Goal: Find specific page/section: Find specific page/section

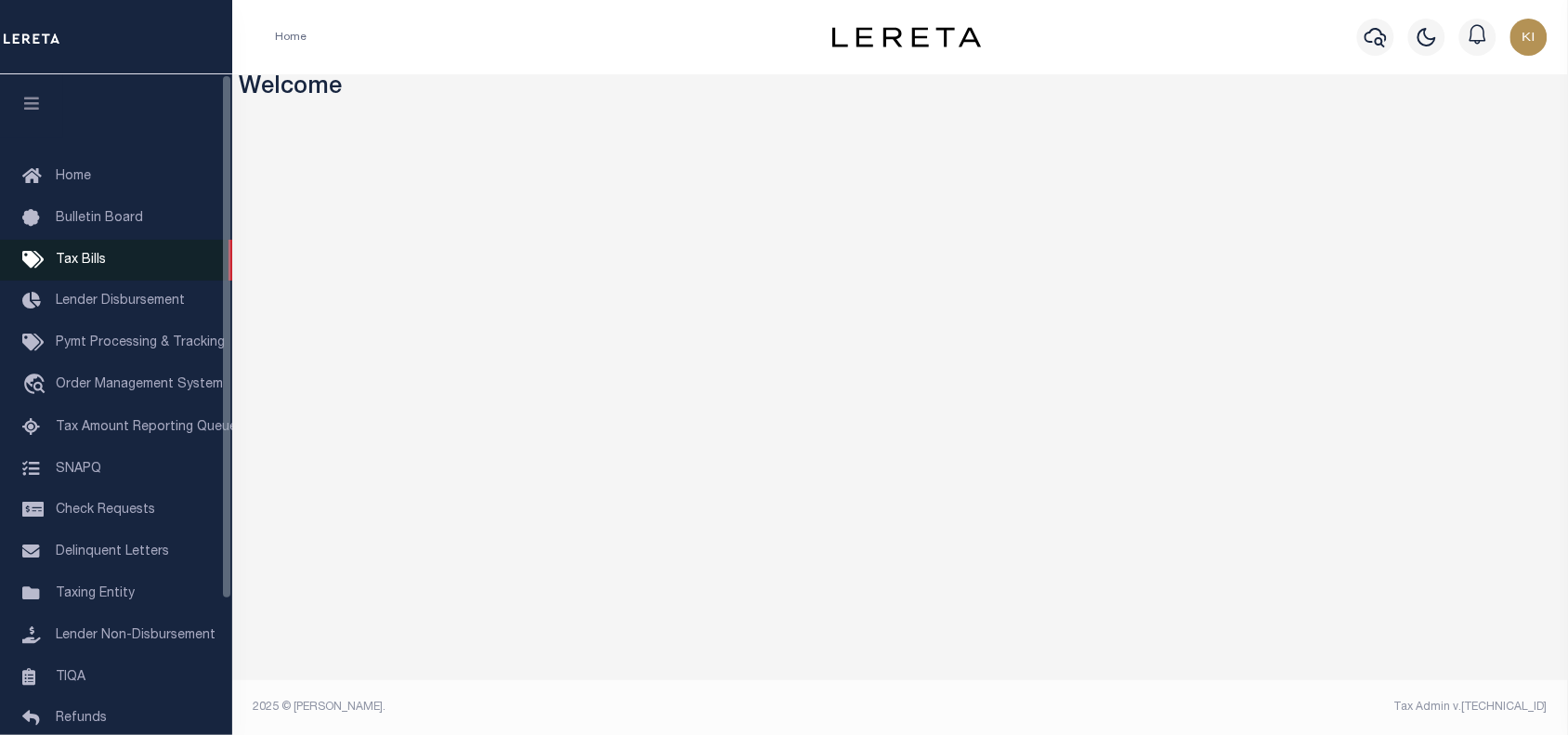
click at [79, 262] on span "Tax Bills" at bounding box center [80, 259] width 51 height 13
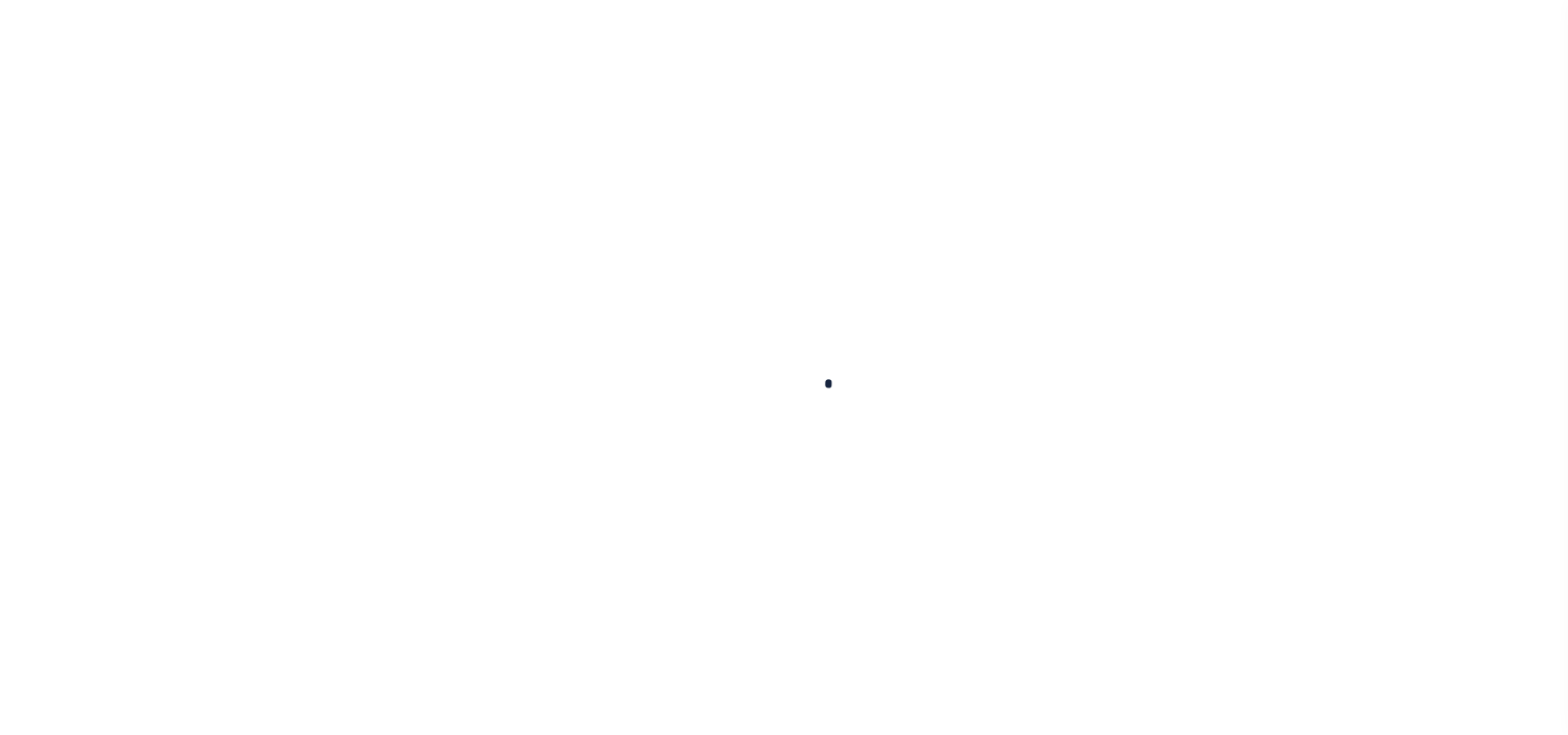
select select
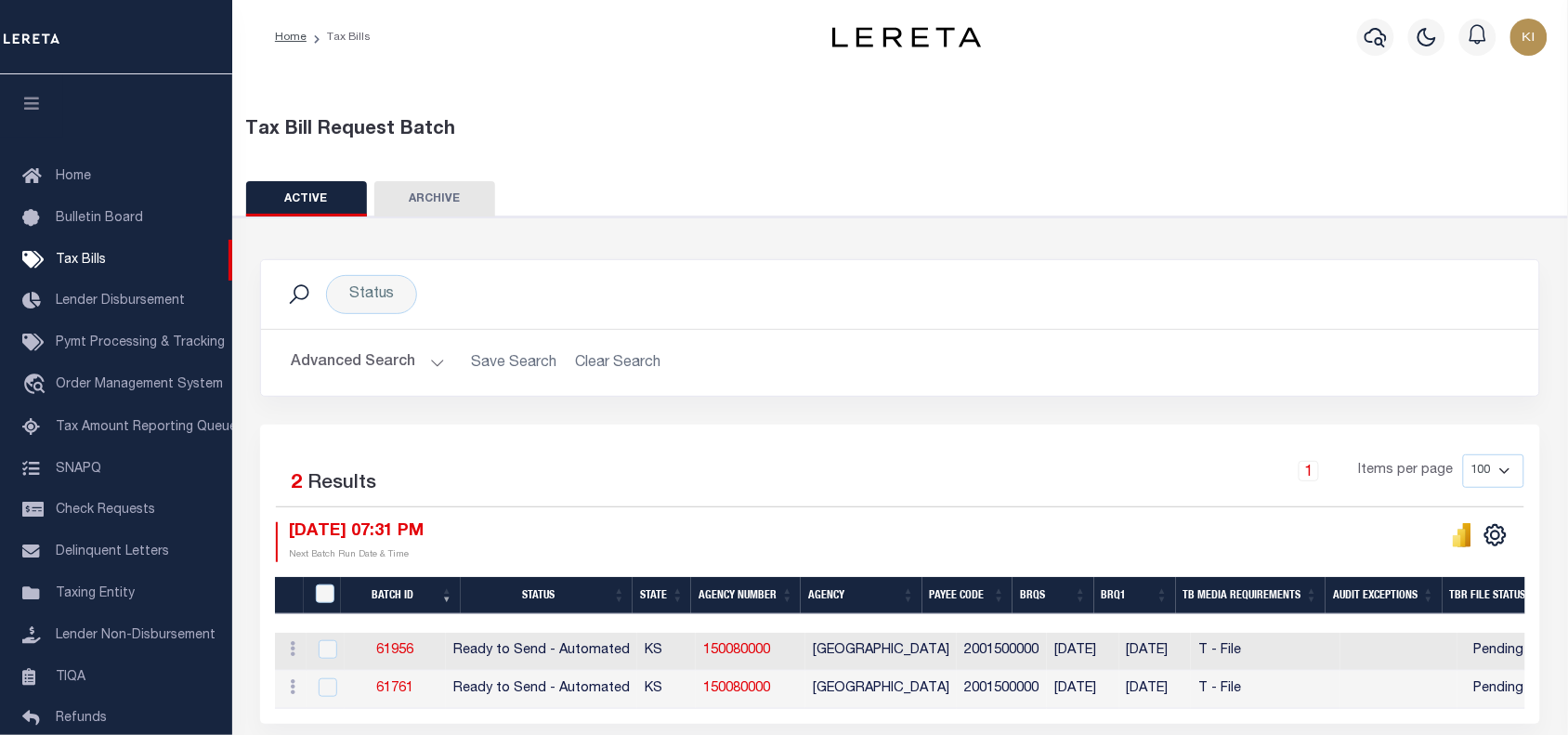
scroll to position [81, 0]
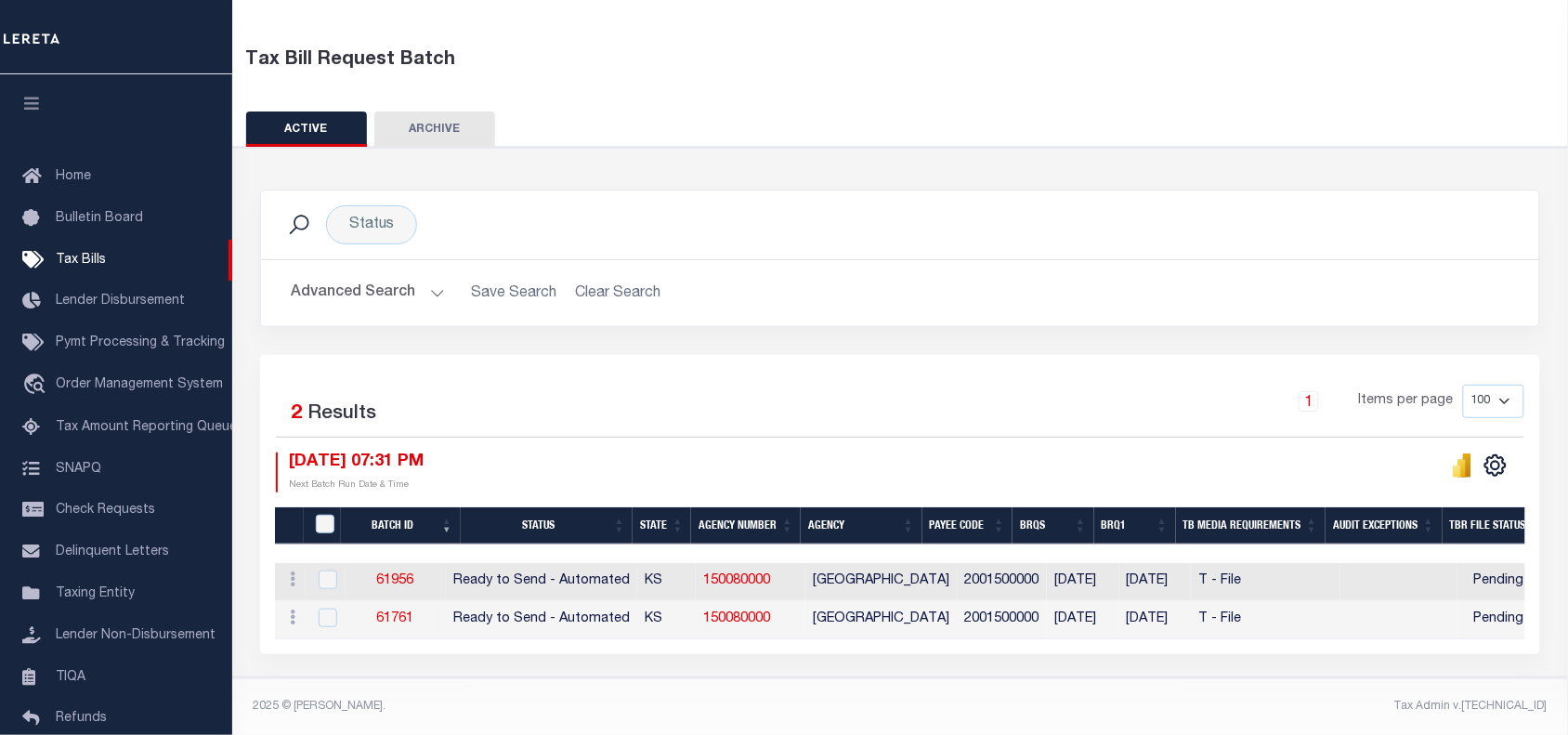
click at [438, 283] on button "Advanced Search" at bounding box center [367, 293] width 154 height 36
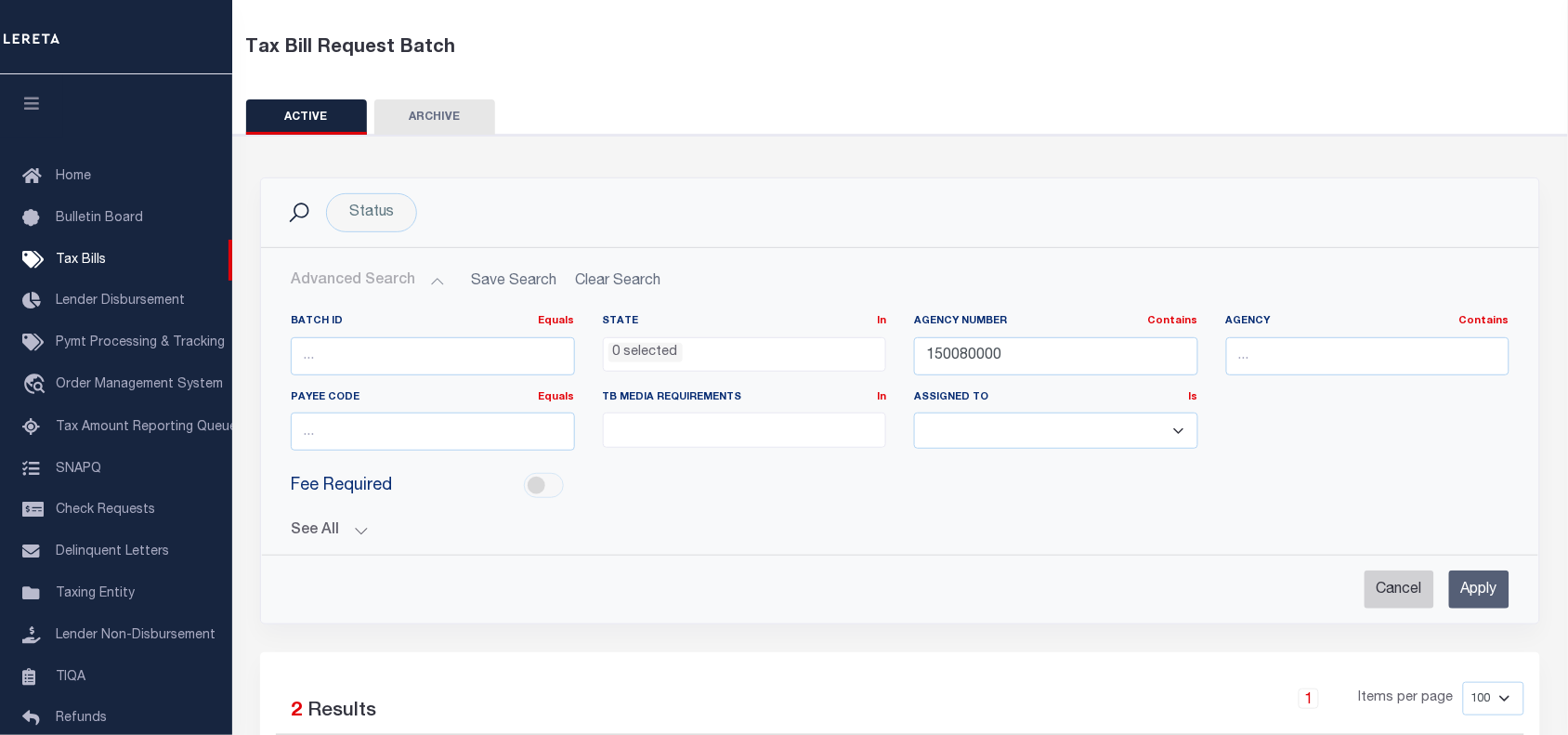
click at [1394, 586] on input "Cancel" at bounding box center [1399, 589] width 70 height 38
checkbox input "true"
select select
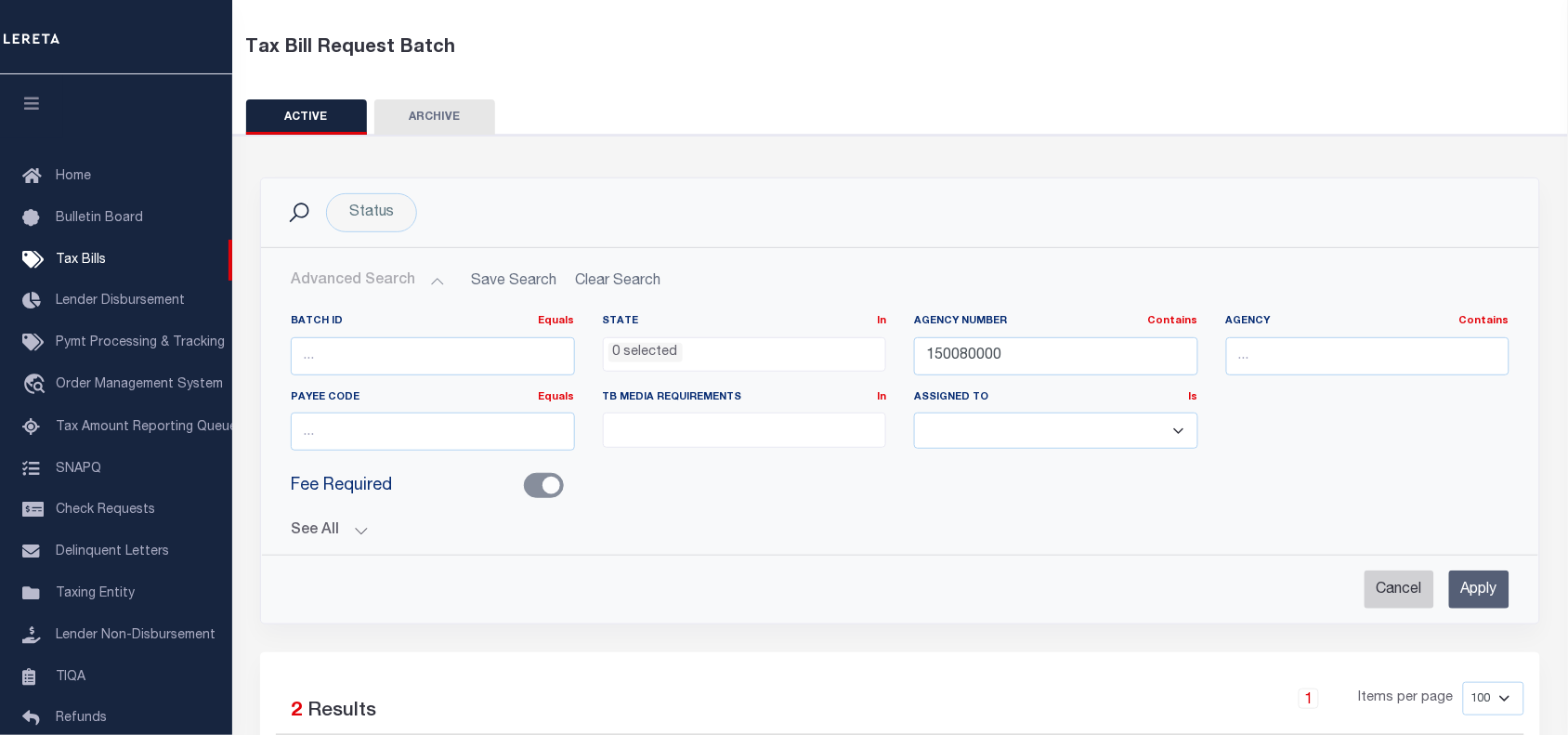
select select
checkbox input "false"
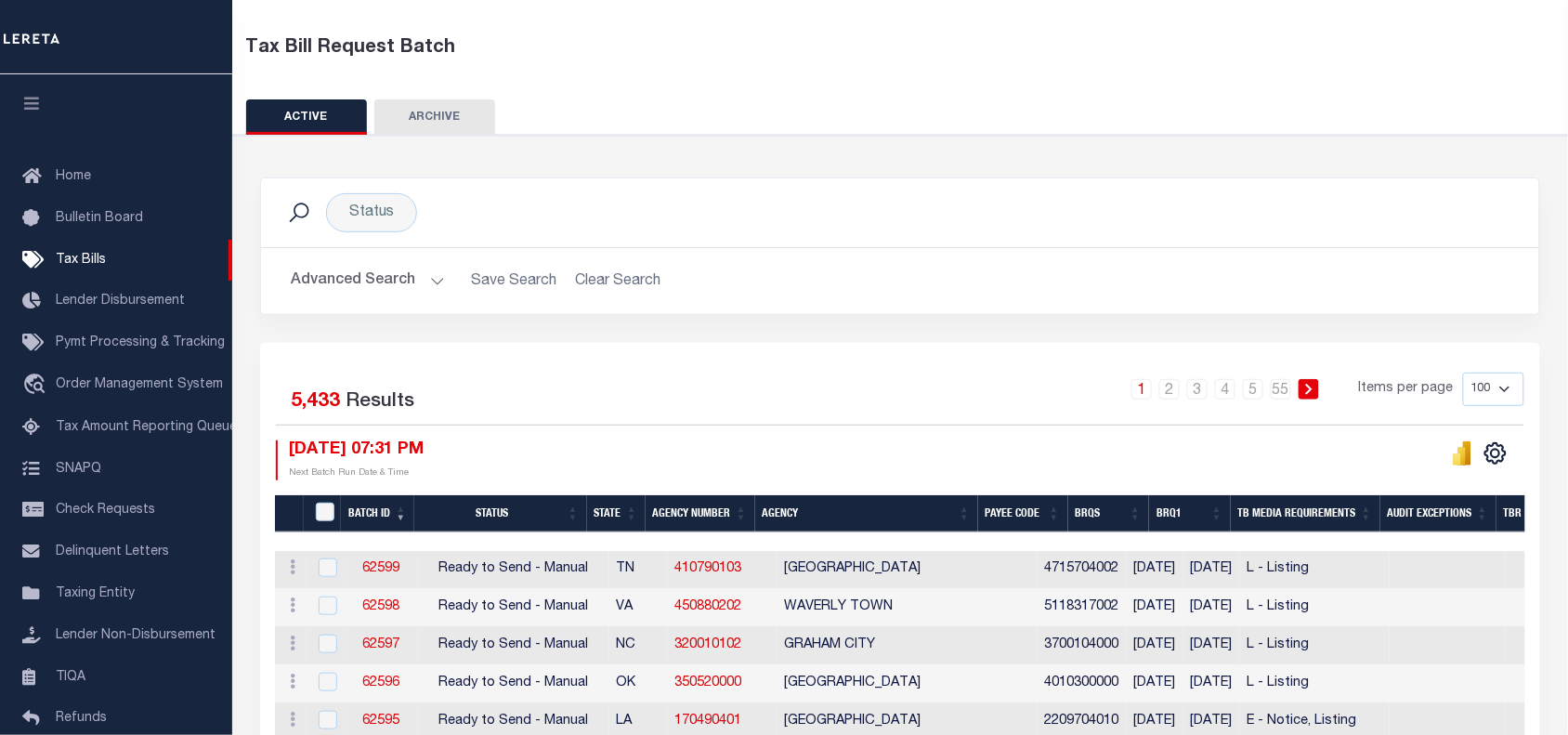
click at [430, 276] on button "Advanced Search" at bounding box center [367, 281] width 154 height 36
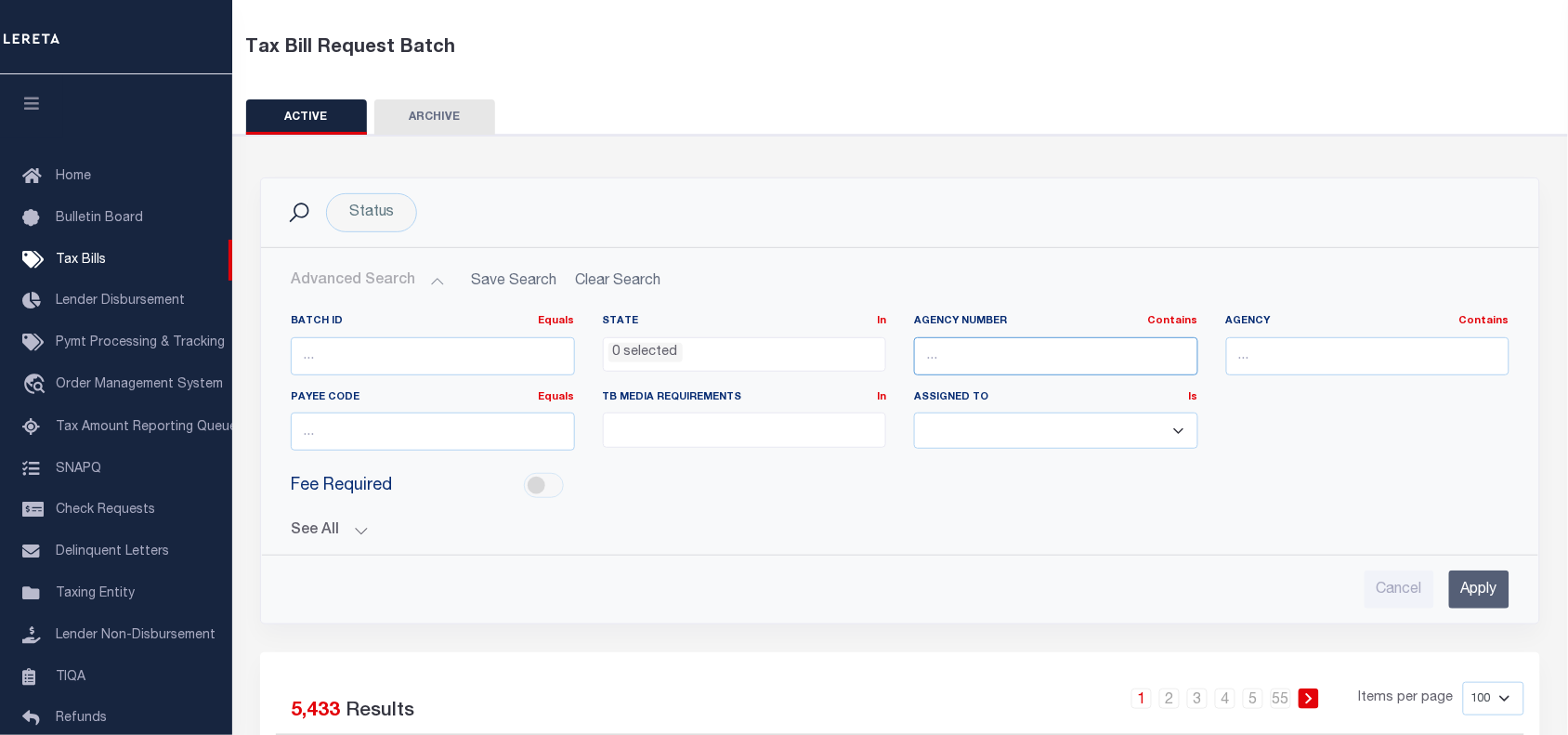
click at [991, 358] on input "text" at bounding box center [1056, 357] width 284 height 38
paste input "370650617"
type input "370650617"
click at [1477, 586] on input "Apply" at bounding box center [1479, 589] width 61 height 38
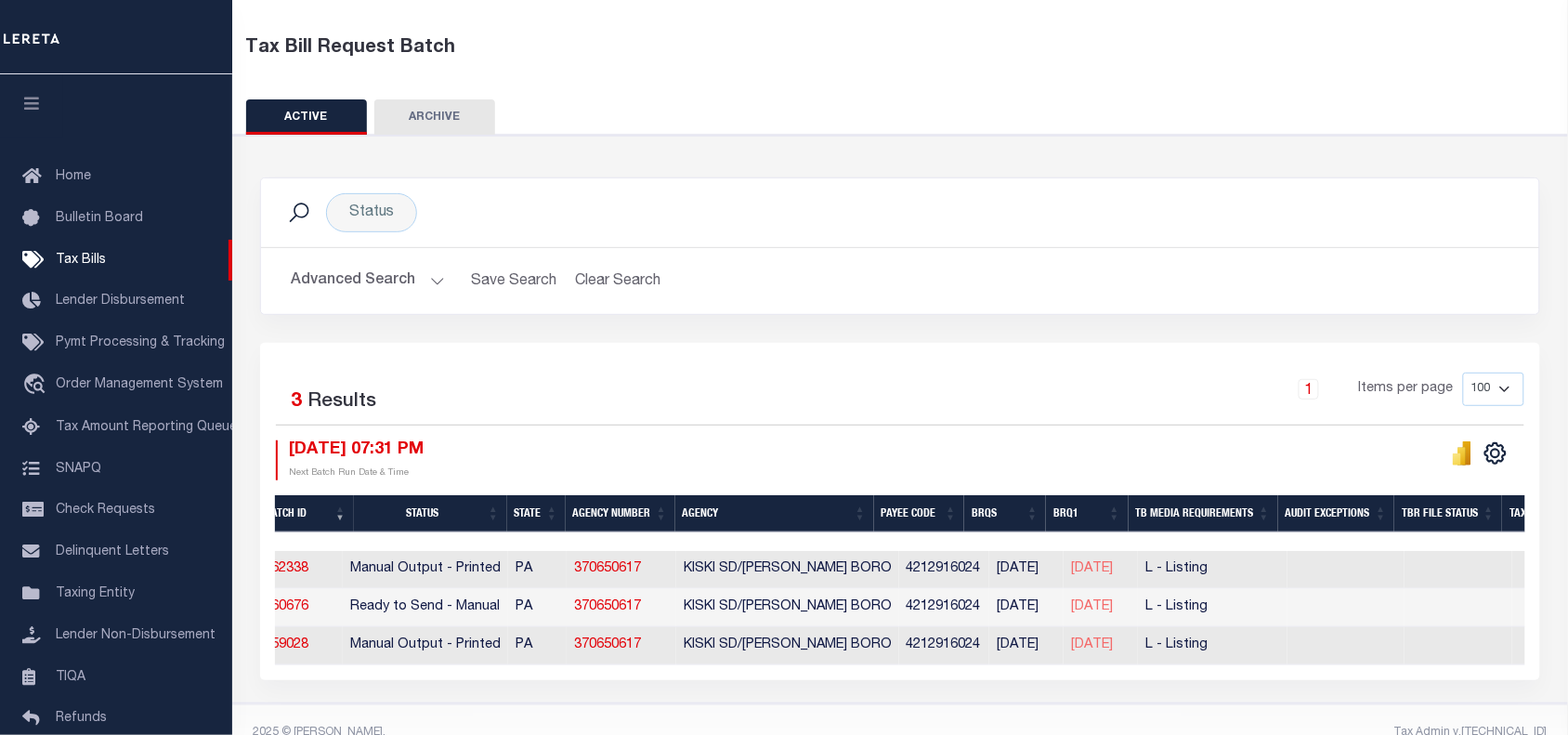
scroll to position [0, 0]
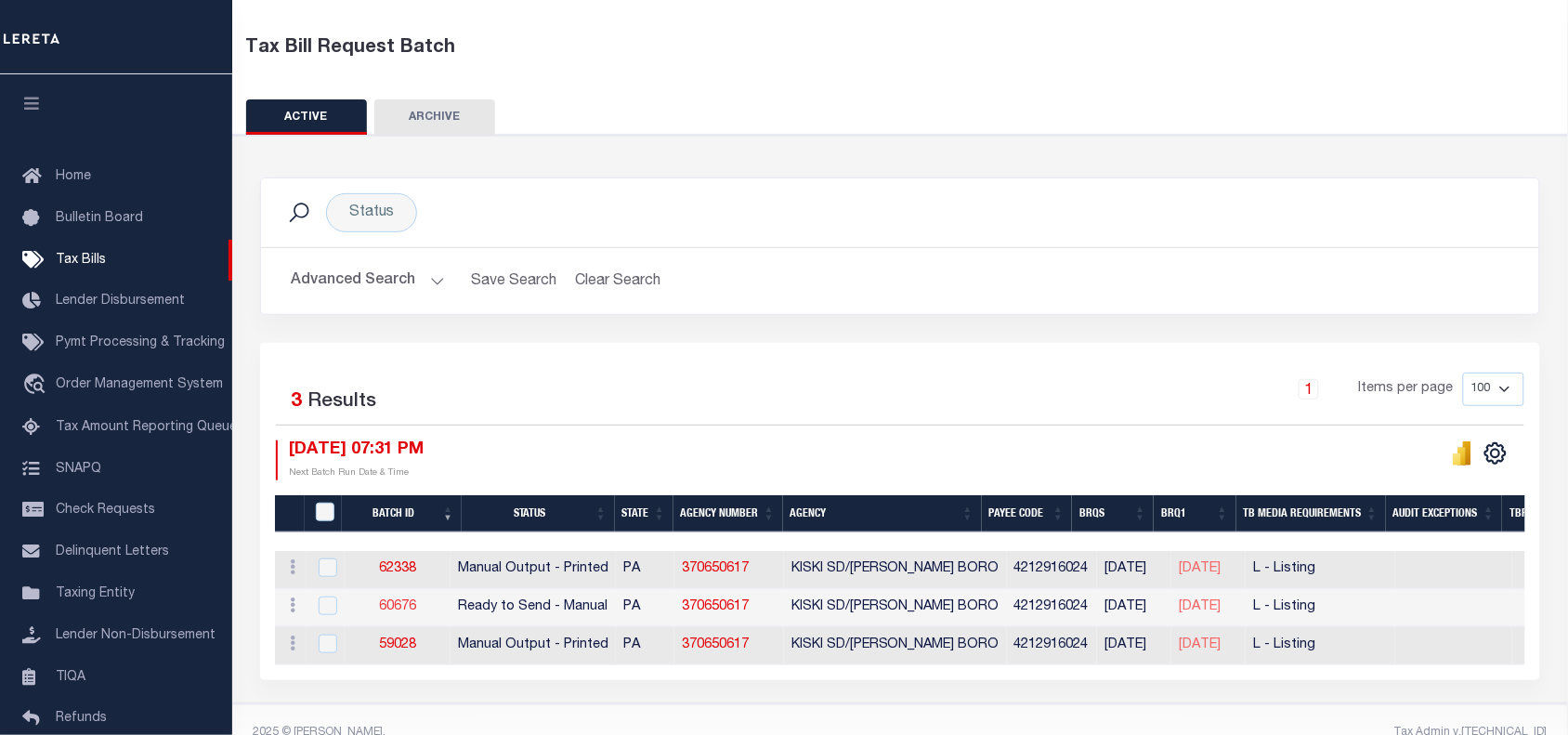
click at [409, 613] on link "60676" at bounding box center [397, 606] width 37 height 13
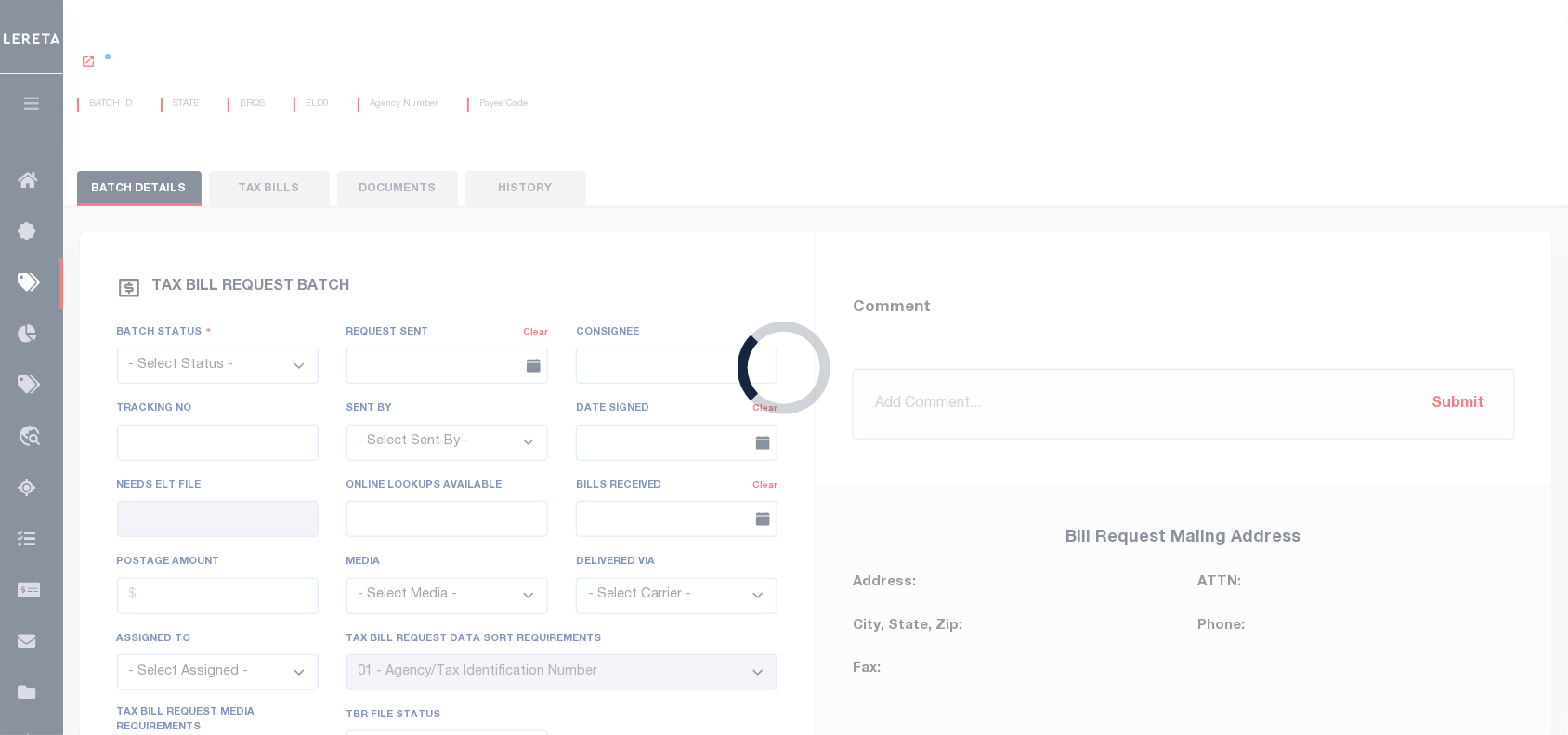
select select "RTS"
type input "No"
select select "29"
select select "20"
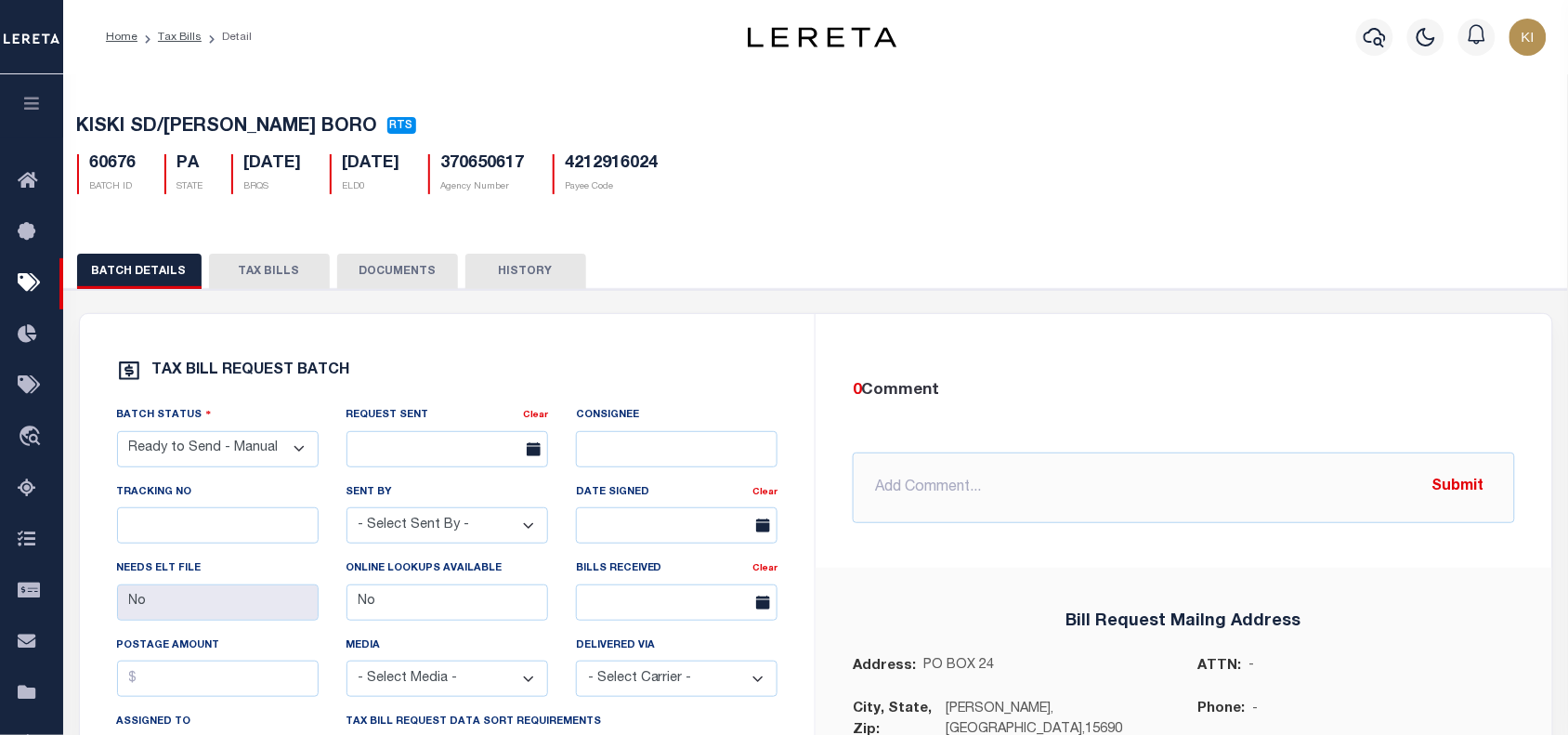
click at [274, 276] on button "TAX BILLS" at bounding box center [269, 271] width 121 height 36
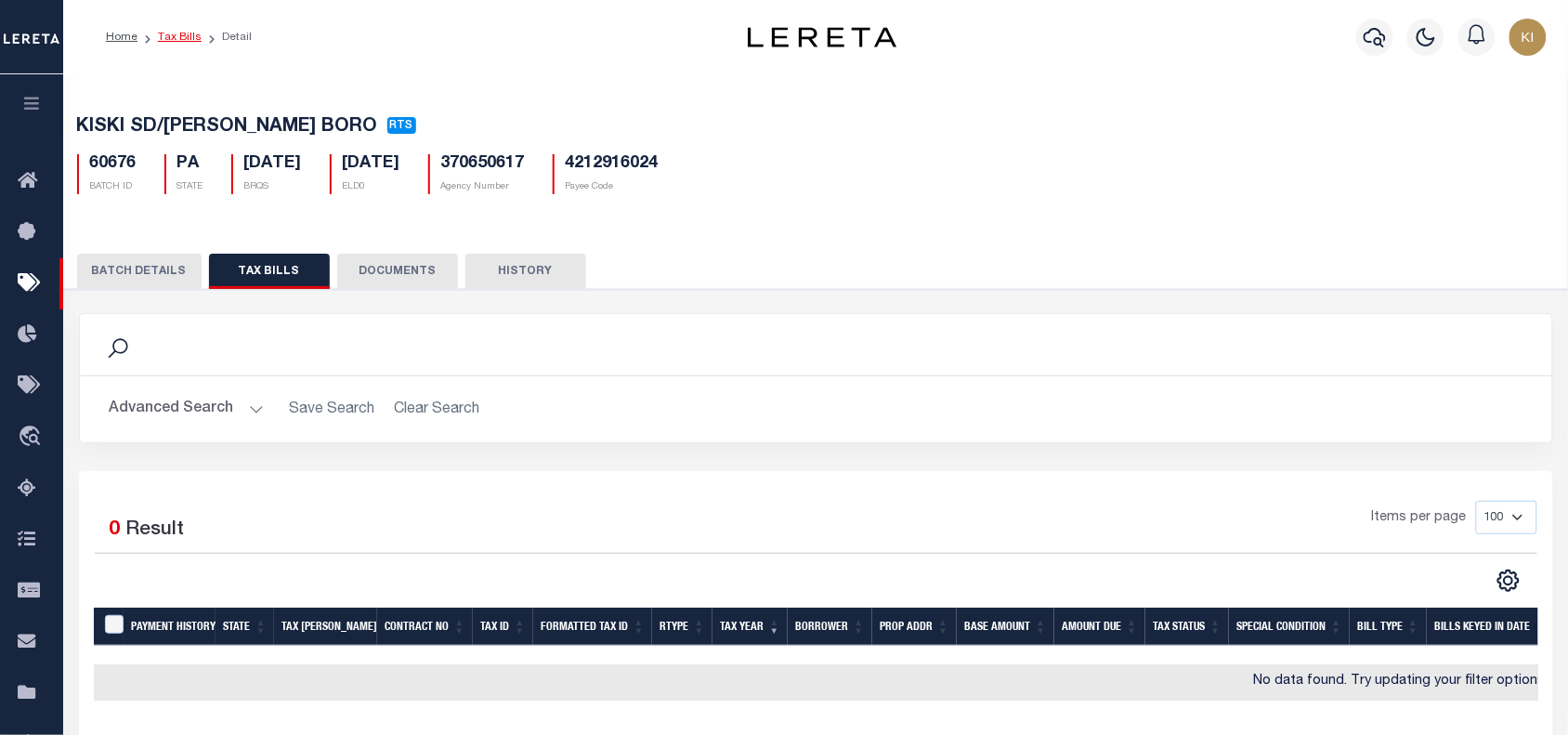
click at [175, 36] on link "Tax Bills" at bounding box center [180, 37] width 44 height 11
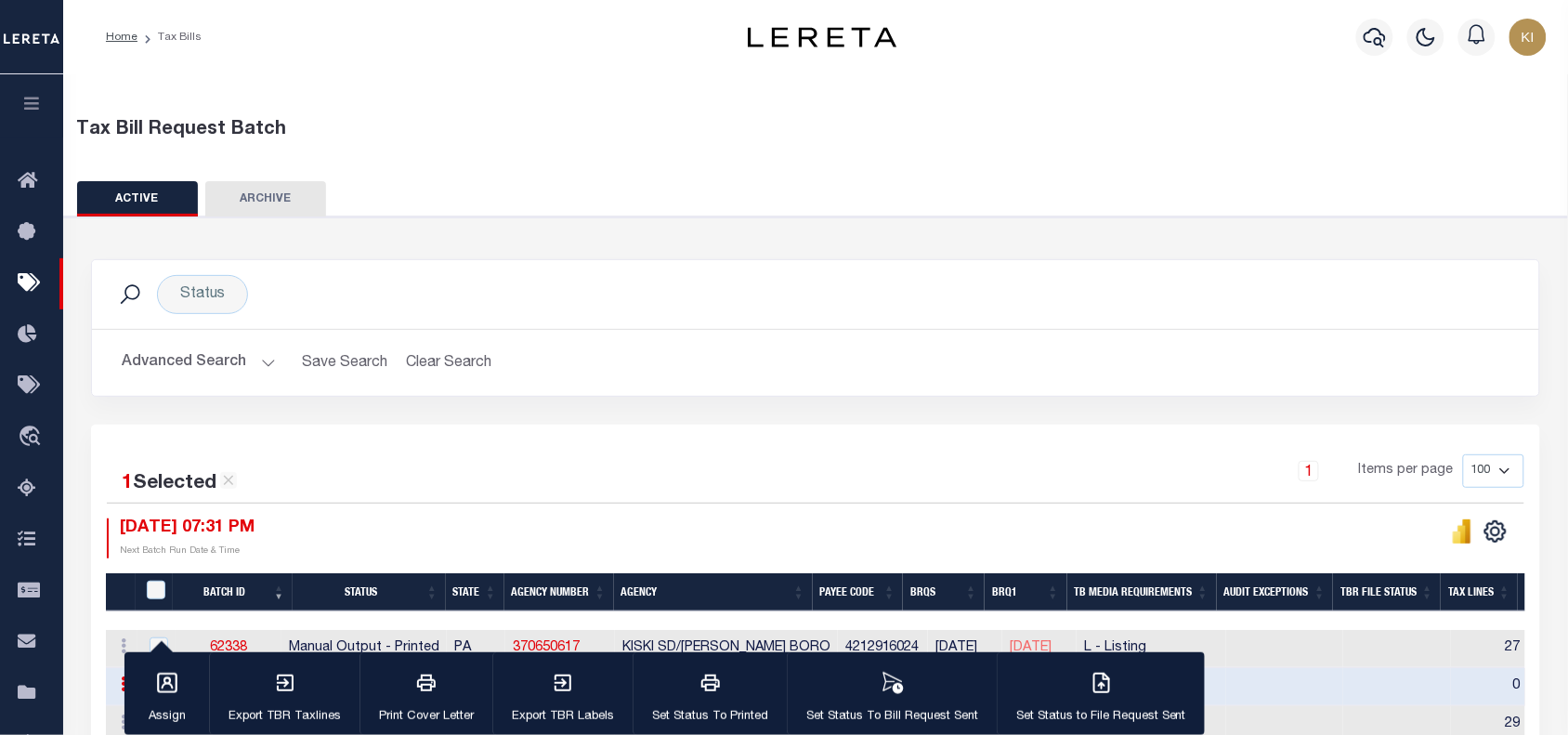
click at [269, 367] on button "Advanced Search" at bounding box center [199, 363] width 154 height 36
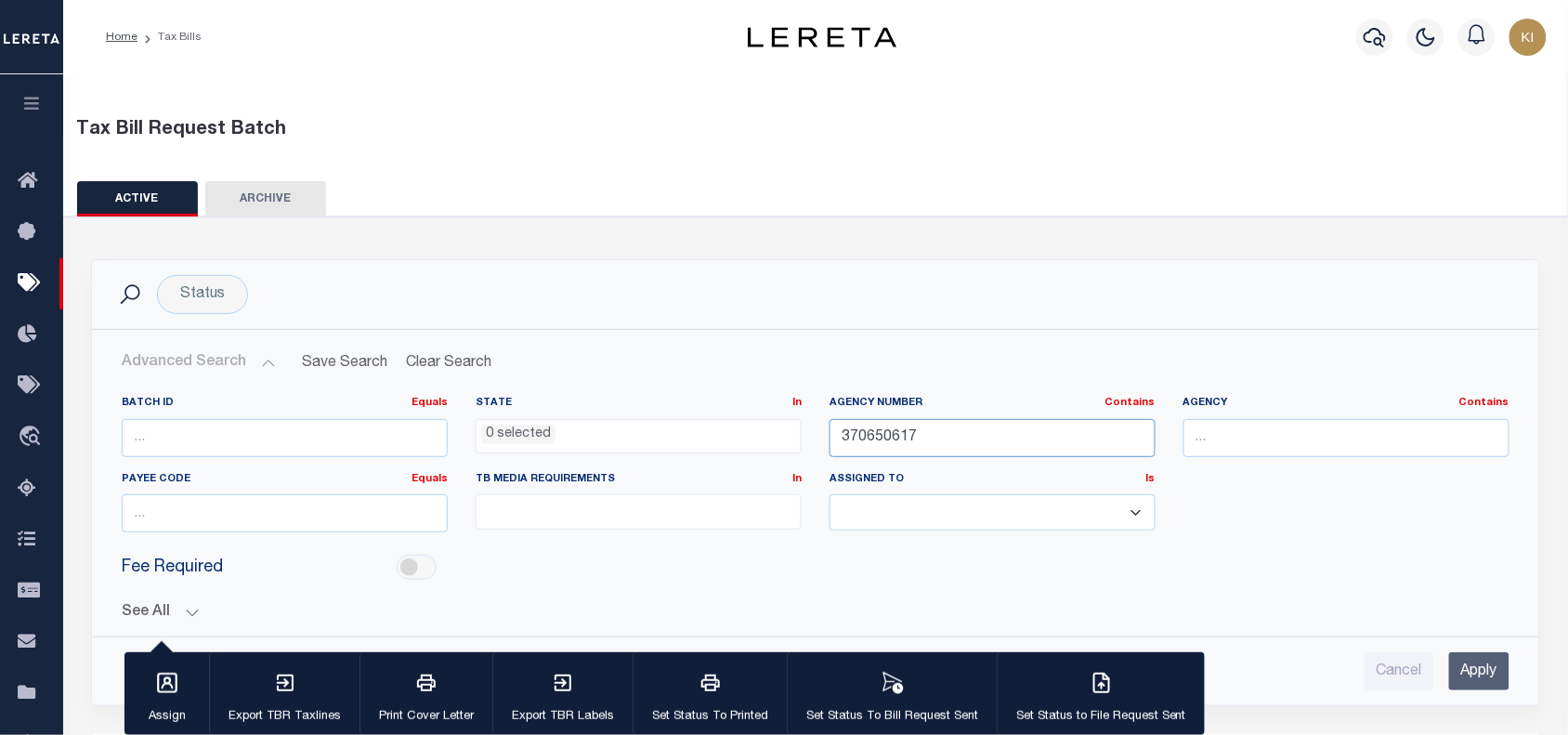
click at [873, 444] on input "370650617" at bounding box center [992, 438] width 326 height 38
paste input "1051069"
type input "310510697"
click at [1482, 667] on input "Apply" at bounding box center [1479, 671] width 61 height 38
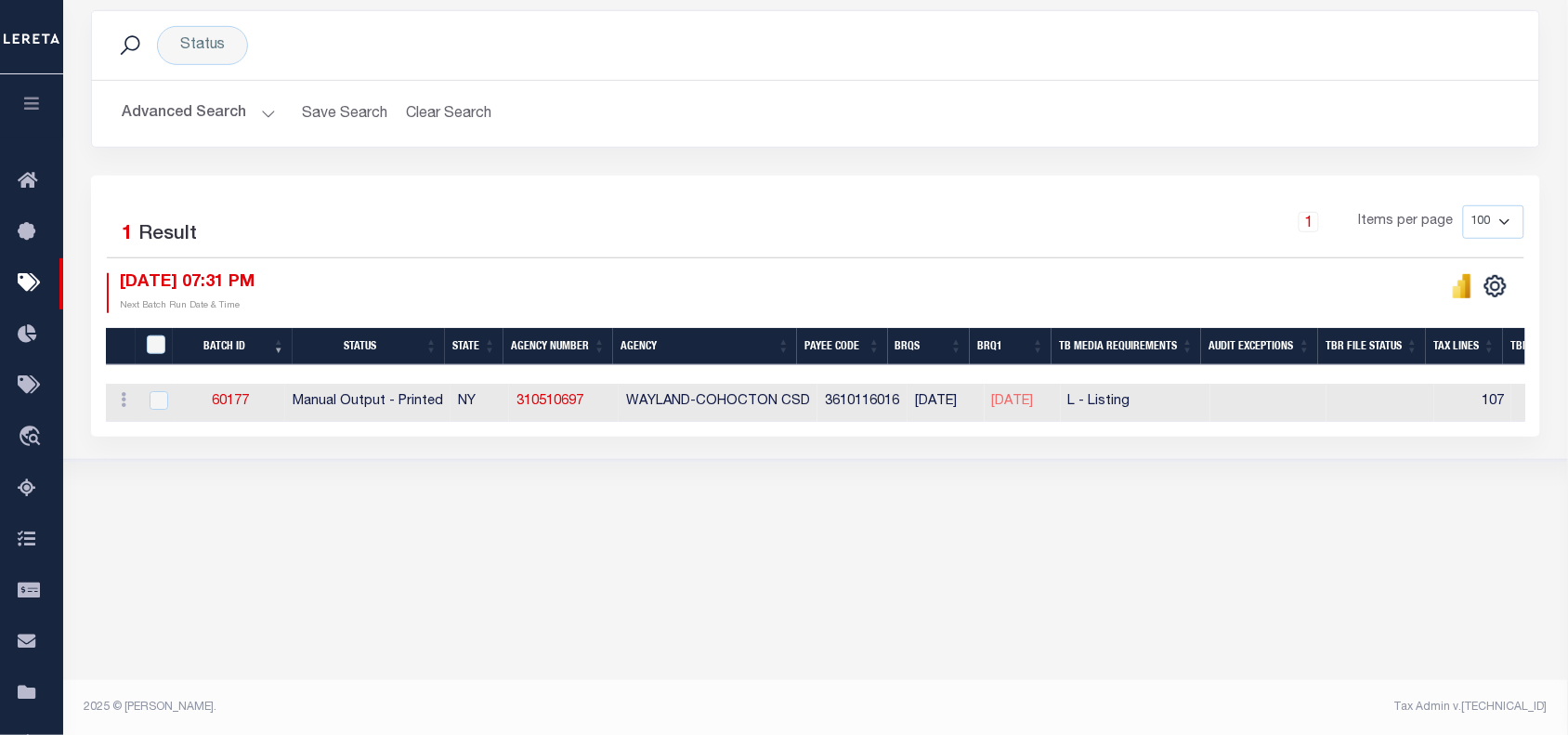
click at [767, 517] on div "Tax Bill Request Batch ACTIVE ARCHIVE HISTORY Search" at bounding box center [815, 171] width 1504 height 692
